Goal: Navigation & Orientation: Understand site structure

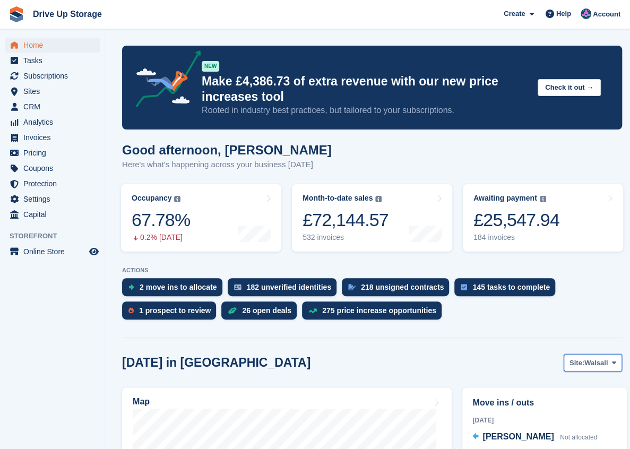
click at [609, 362] on button "Site: Walsall" at bounding box center [593, 363] width 58 height 18
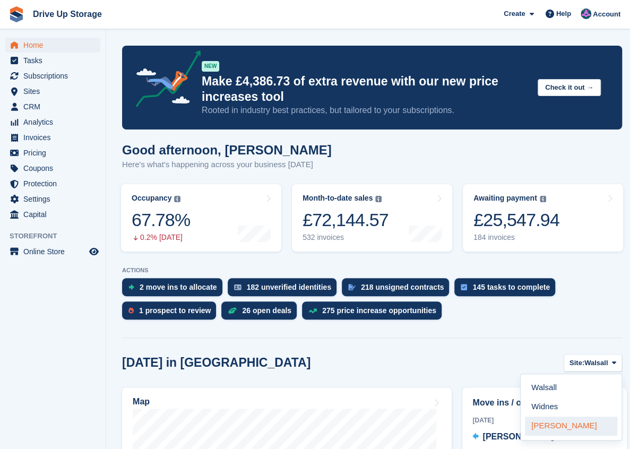
click at [551, 425] on link "Stroud" at bounding box center [571, 426] width 92 height 19
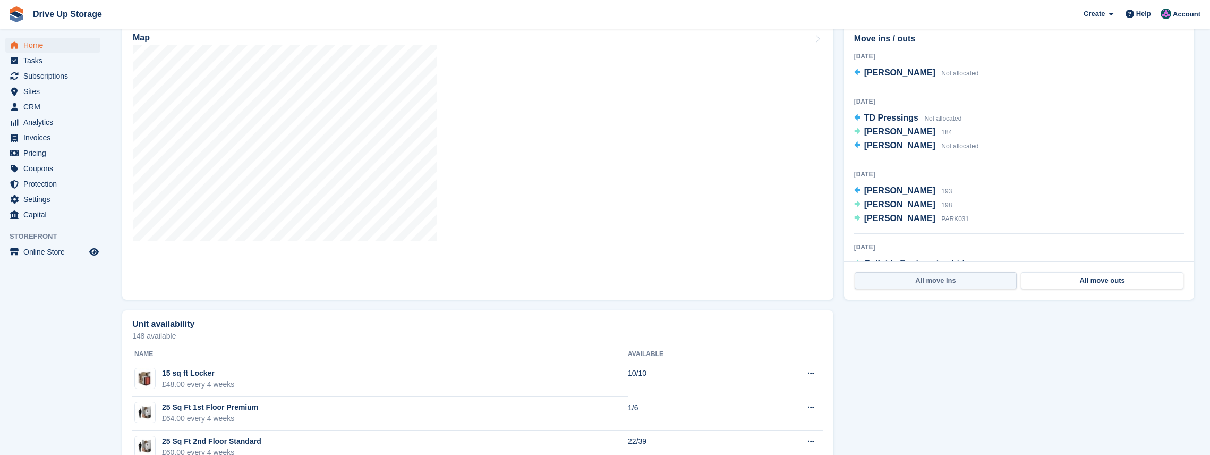
scroll to position [236, 0]
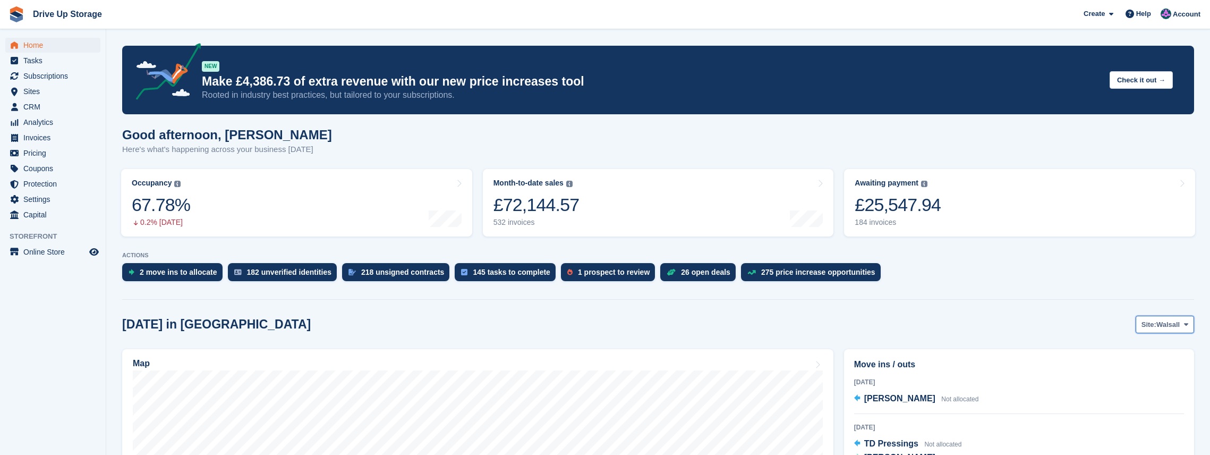
click at [1186, 330] on button "Site: Walsall" at bounding box center [1165, 325] width 58 height 18
click at [1111, 368] on link "Widnes" at bounding box center [1143, 368] width 92 height 19
